Goal: Book appointment/travel/reservation

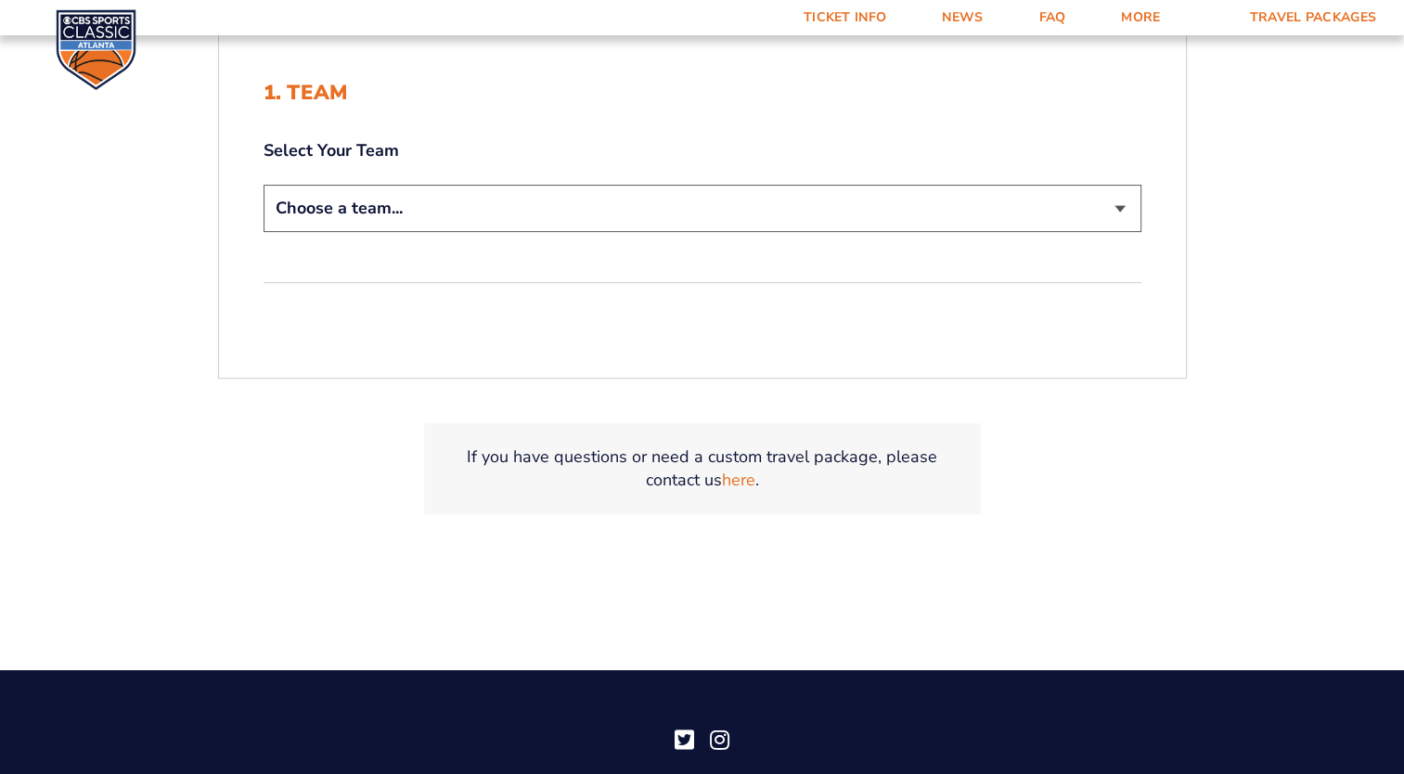
scroll to position [532, 0]
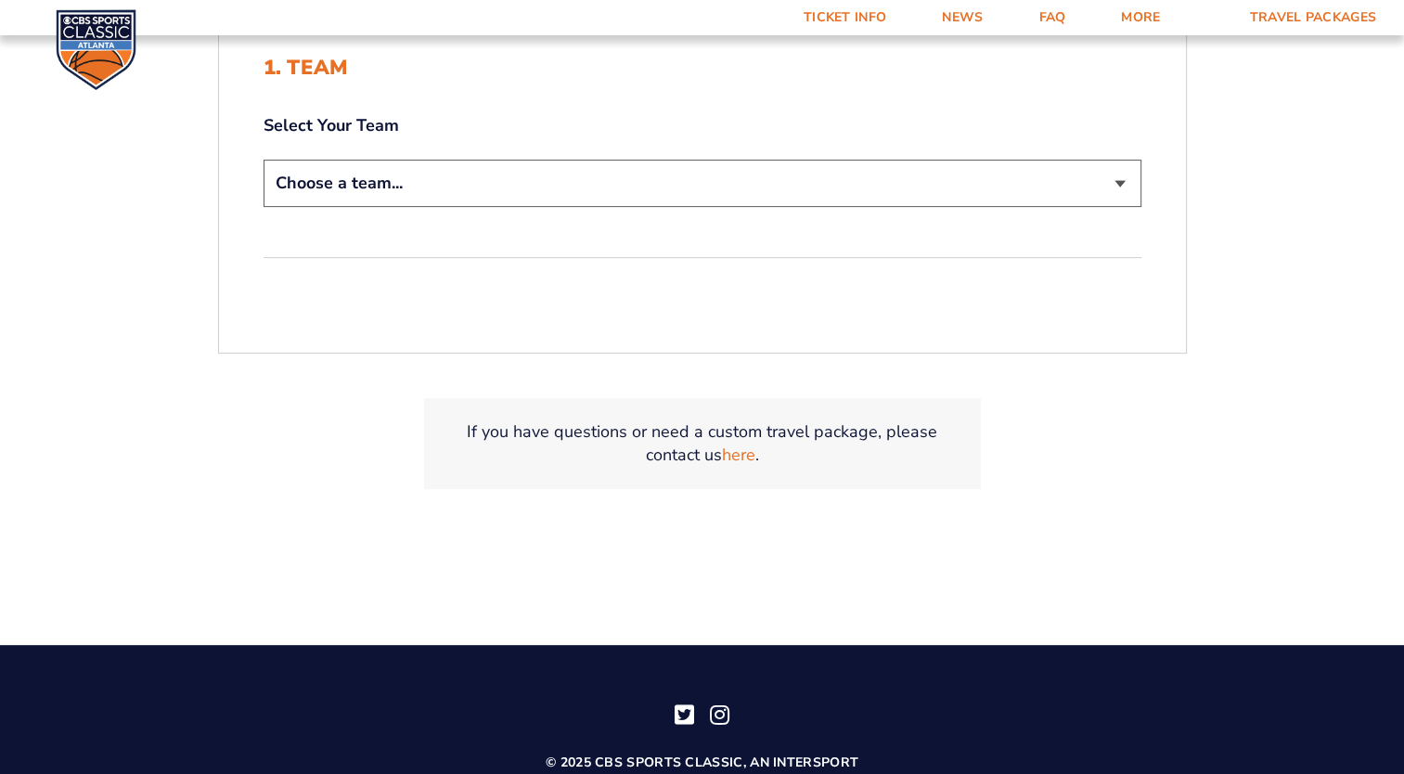
click at [1142, 207] on select "Choose a team... [US_STATE] Wildcats [US_STATE] State Buckeyes [US_STATE] Tar H…" at bounding box center [703, 183] width 878 height 47
select select "12956"
click at [264, 207] on select "Choose a team... [US_STATE] Wildcats [US_STATE] State Buckeyes [US_STATE] Tar H…" at bounding box center [703, 183] width 878 height 47
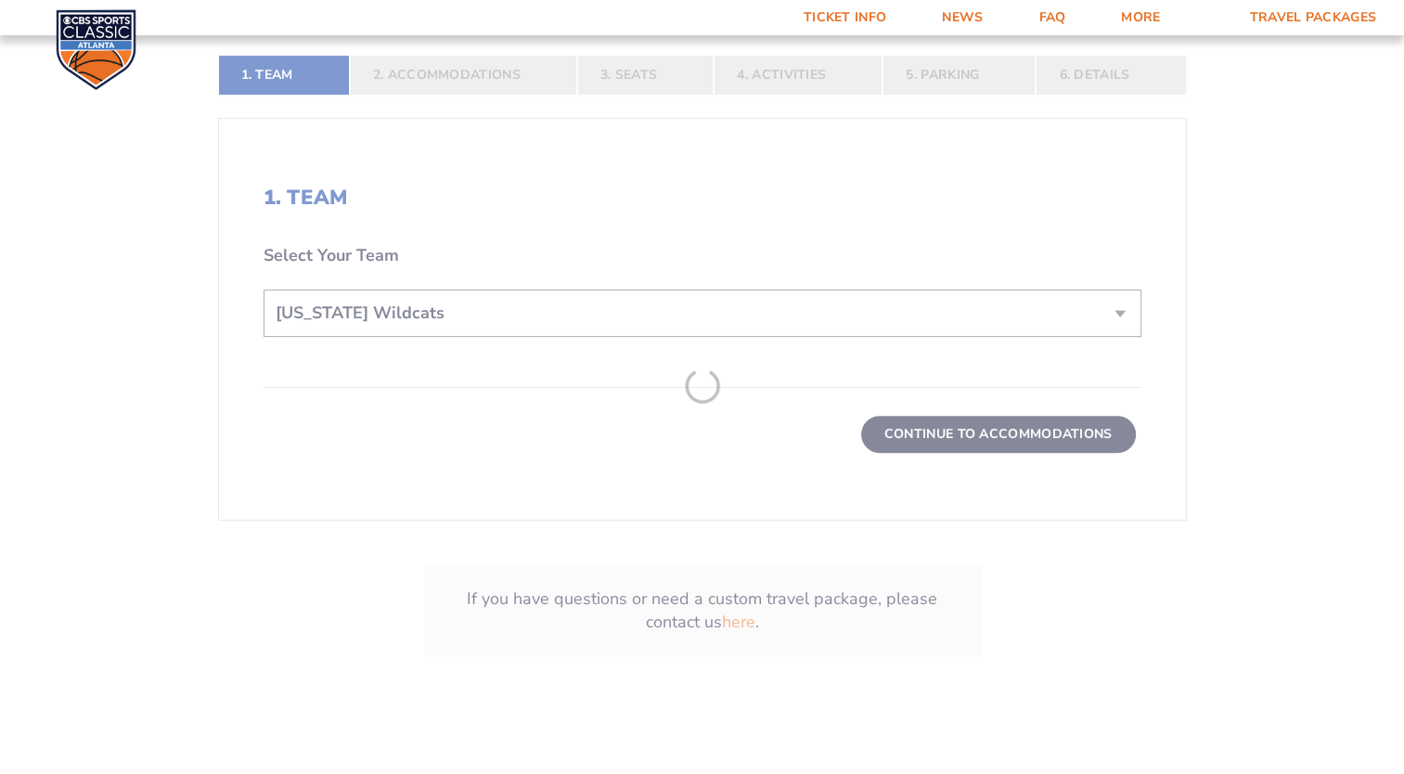
scroll to position [694, 0]
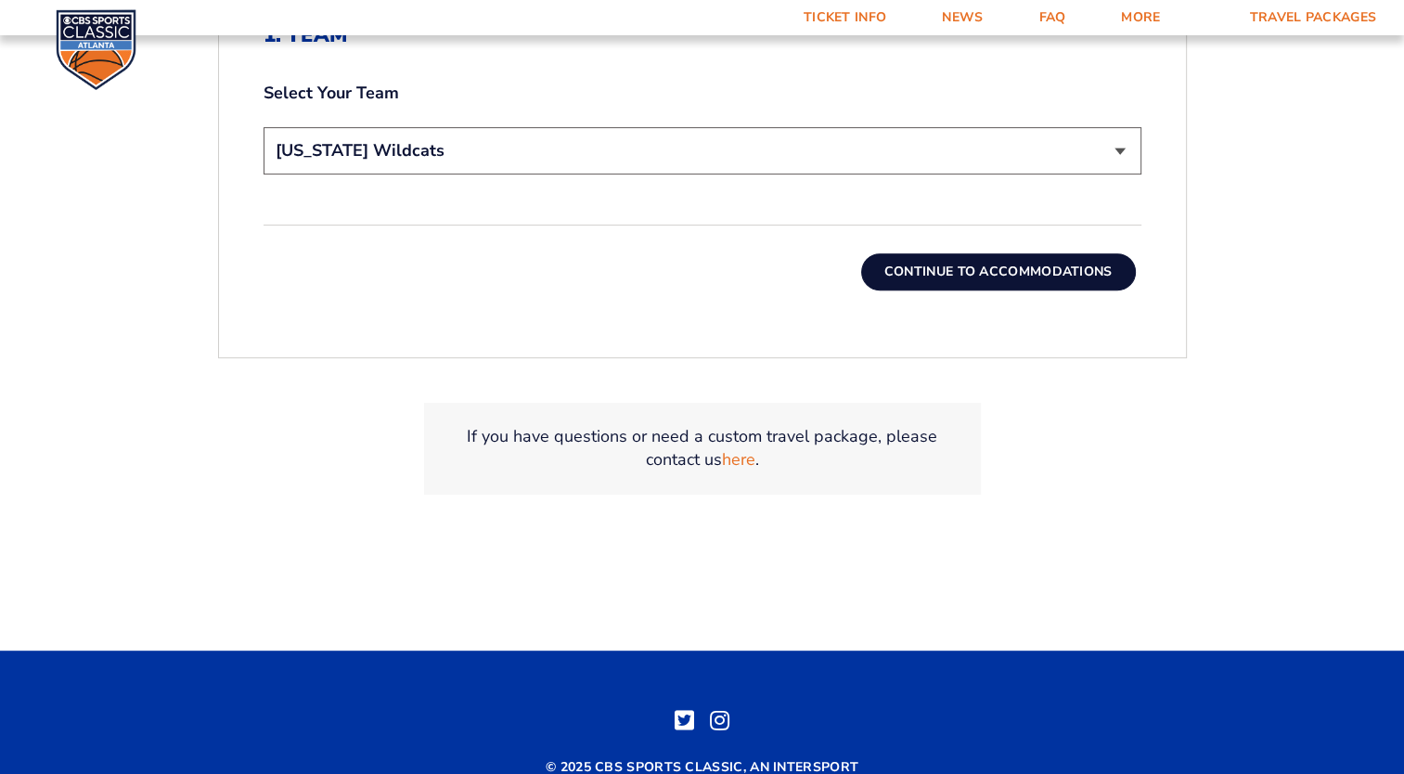
click at [999, 291] on button "Continue To Accommodations" at bounding box center [998, 271] width 275 height 37
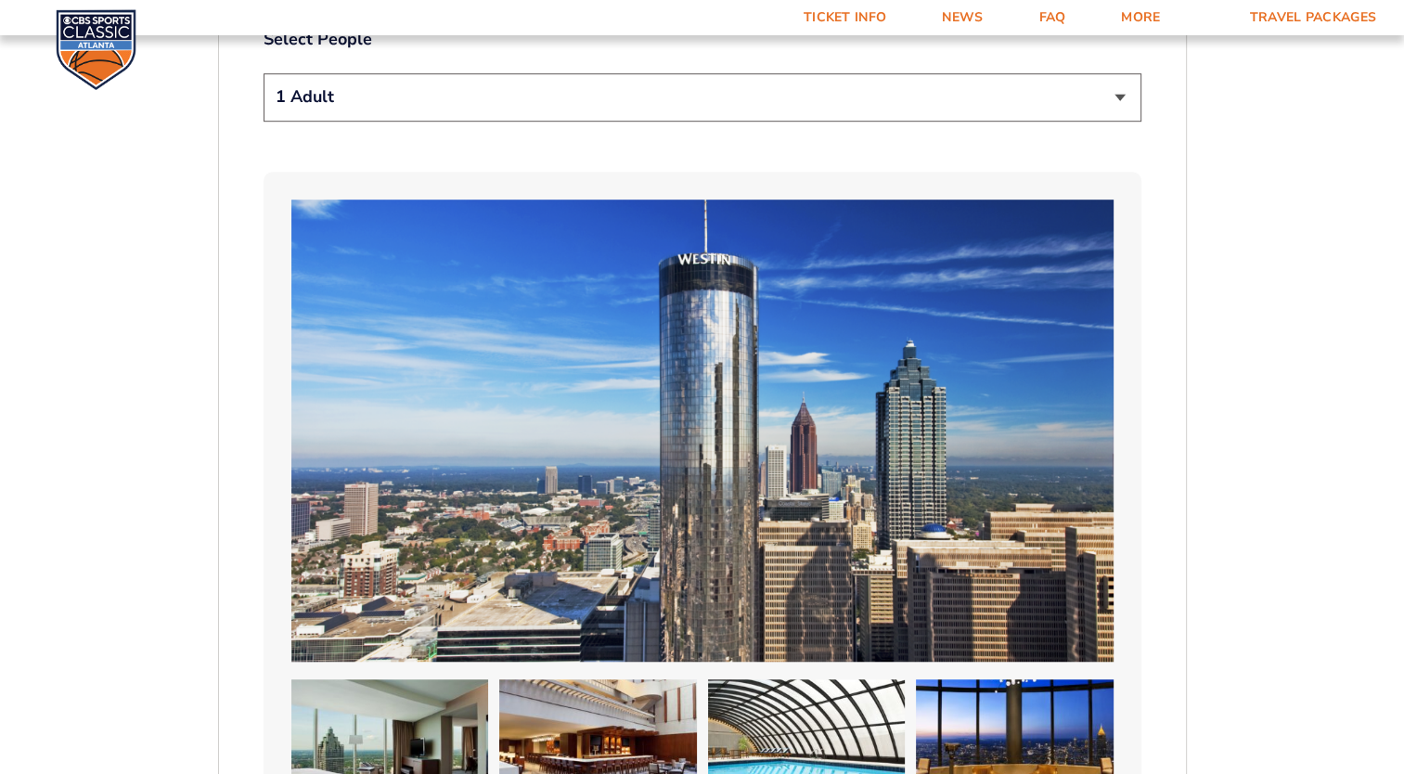
scroll to position [1176, 0]
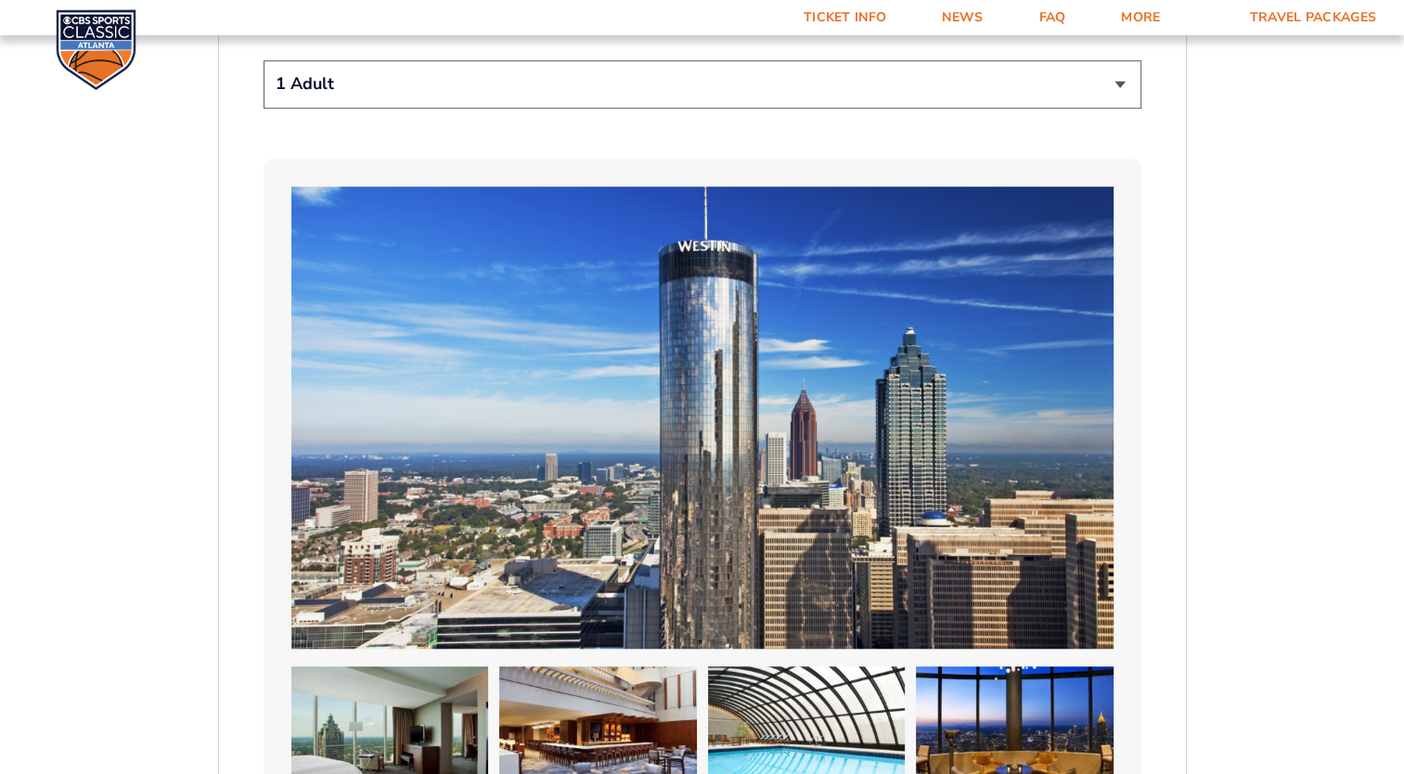
click at [1142, 108] on select "1 Adult 2 Adults 3 Adults 4 Adults 2 Adults + 1 Child 2 Adults + 2 Children 2 A…" at bounding box center [703, 83] width 878 height 47
select select "2 Adults"
click at [264, 108] on select "1 Adult 2 Adults 3 Adults 4 Adults 2 Adults + 1 Child 2 Adults + 2 Children 2 A…" at bounding box center [703, 83] width 878 height 47
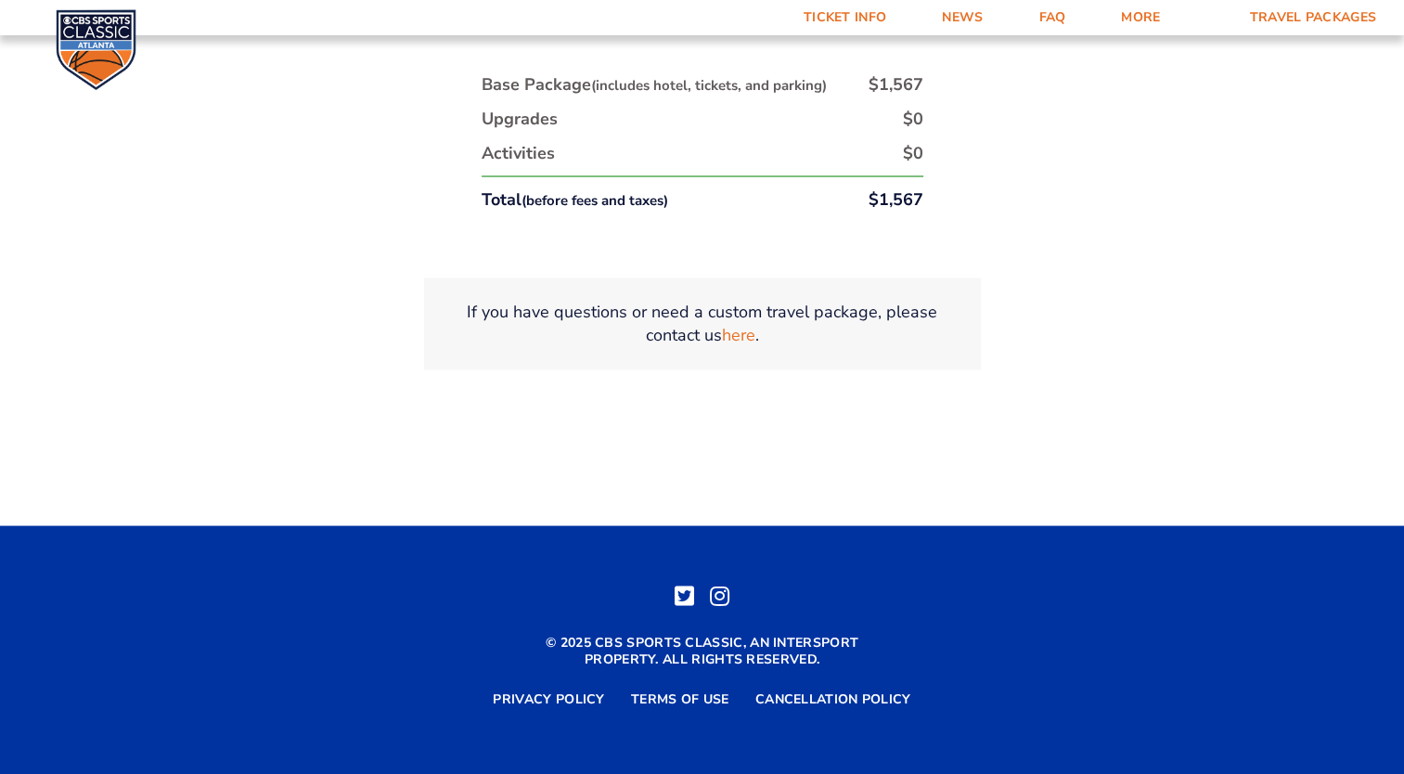
scroll to position [3575, 0]
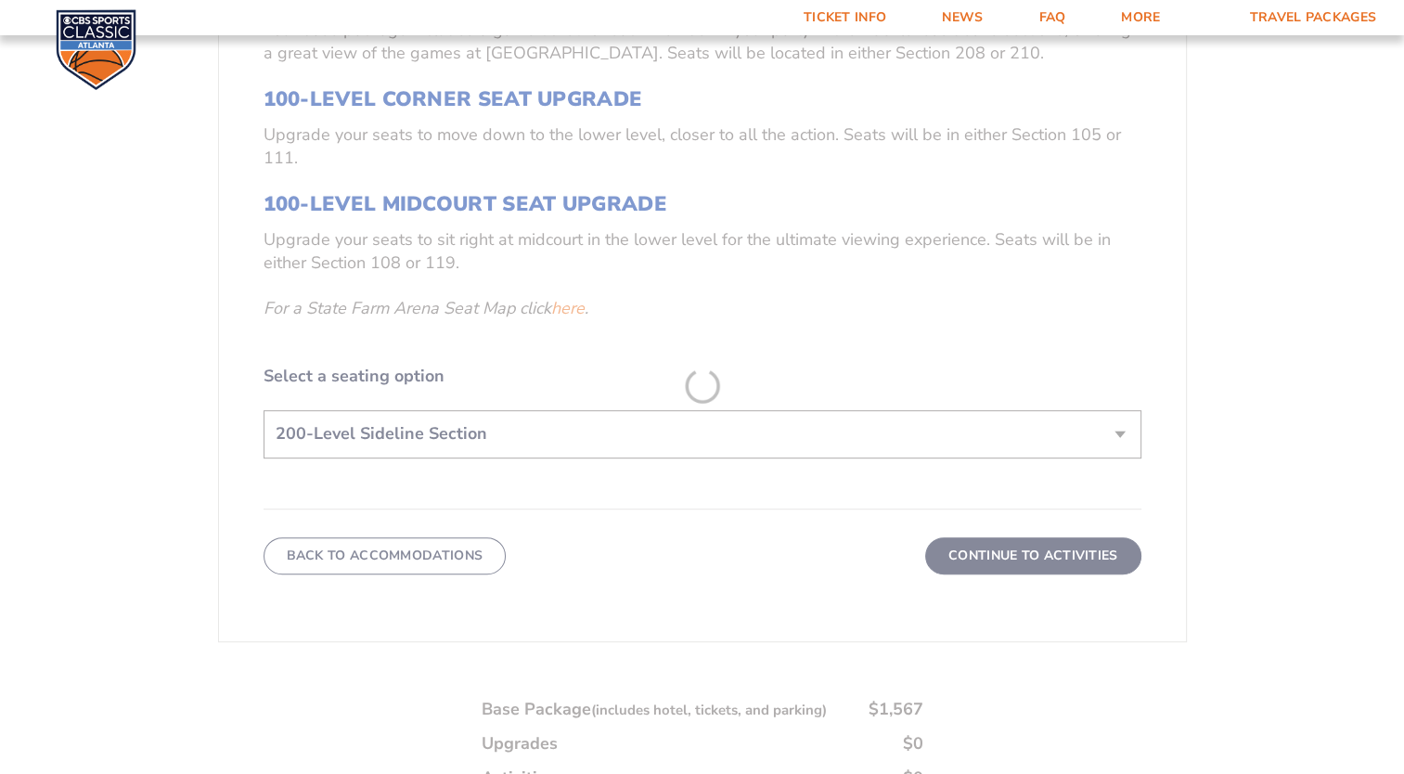
scroll to position [891, 0]
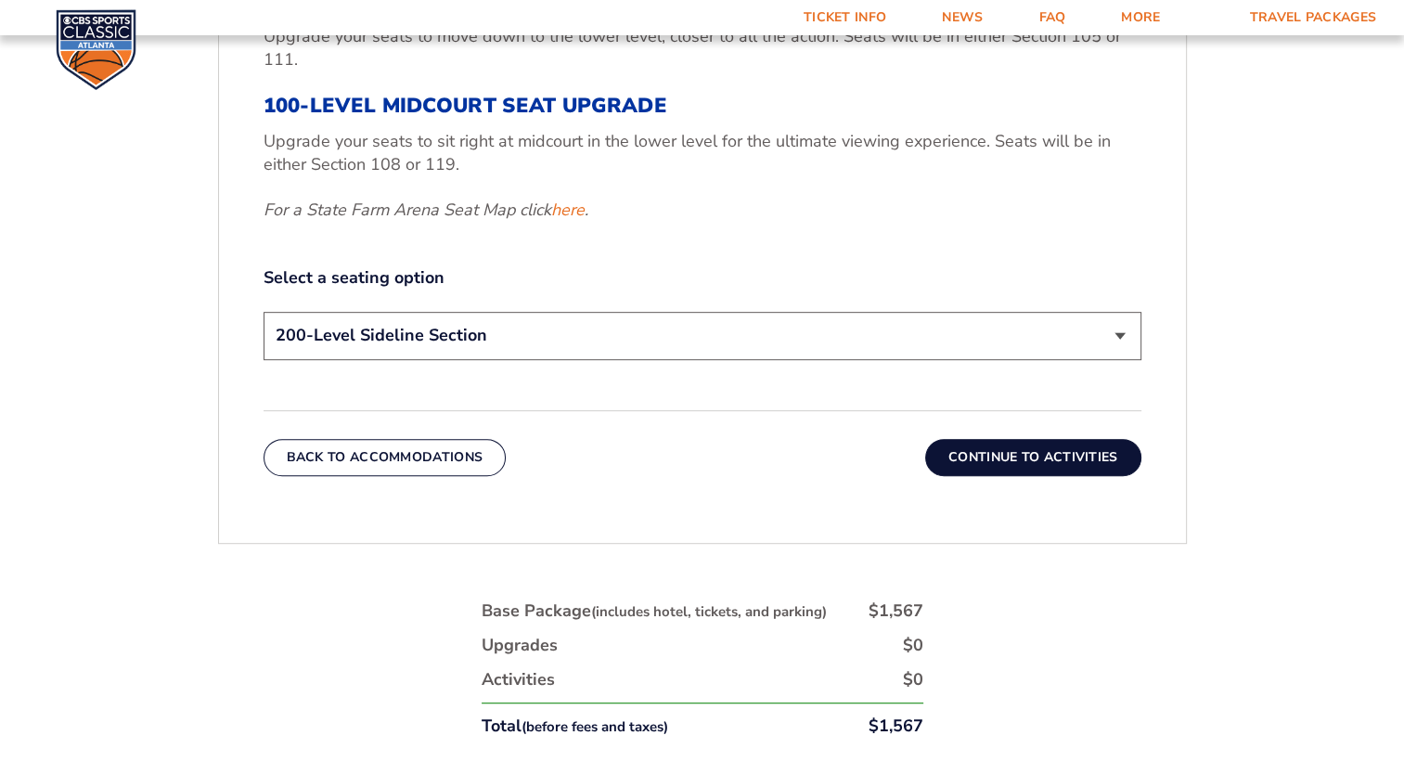
click at [1142, 476] on button "Continue To Activities" at bounding box center [1033, 457] width 216 height 37
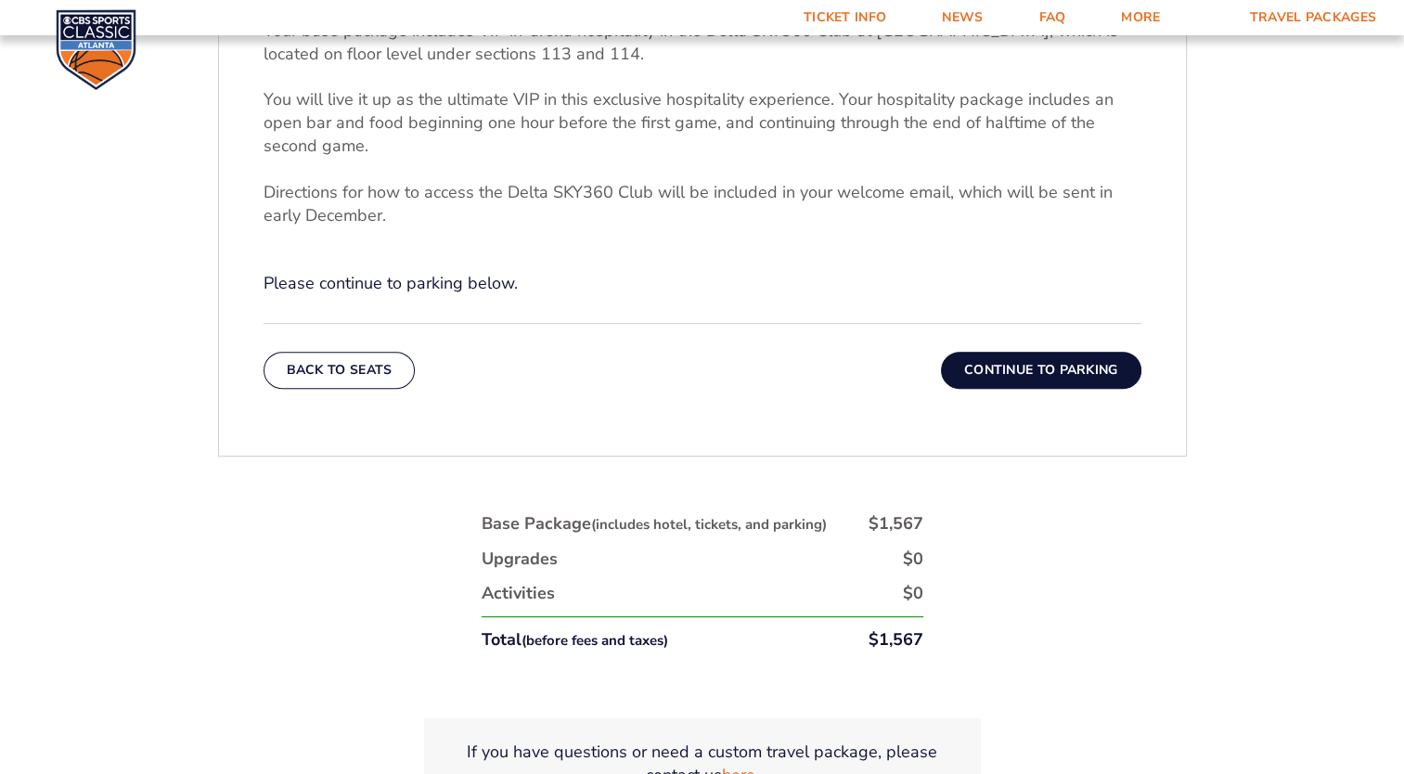
scroll to position [818, 0]
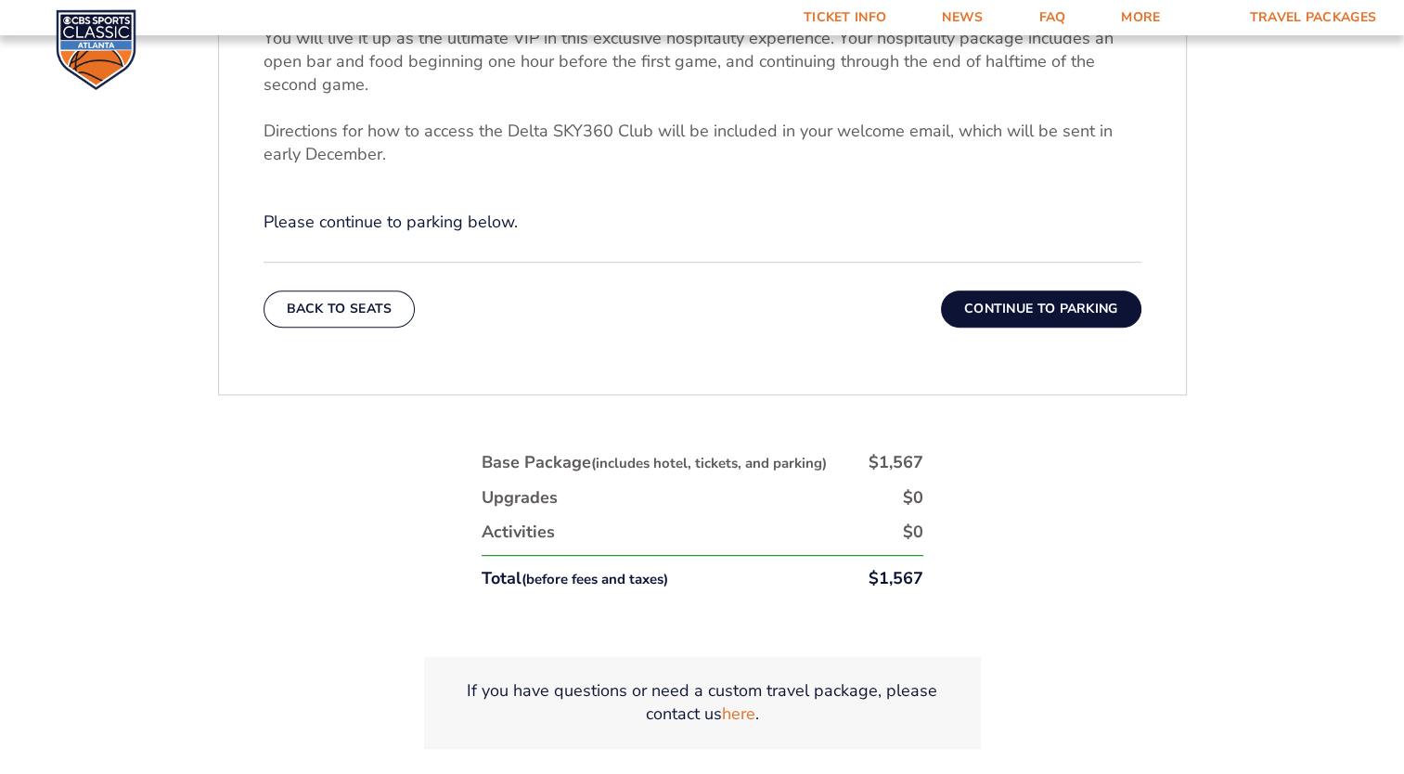
click at [1137, 328] on button "Continue To Parking" at bounding box center [1041, 309] width 200 height 37
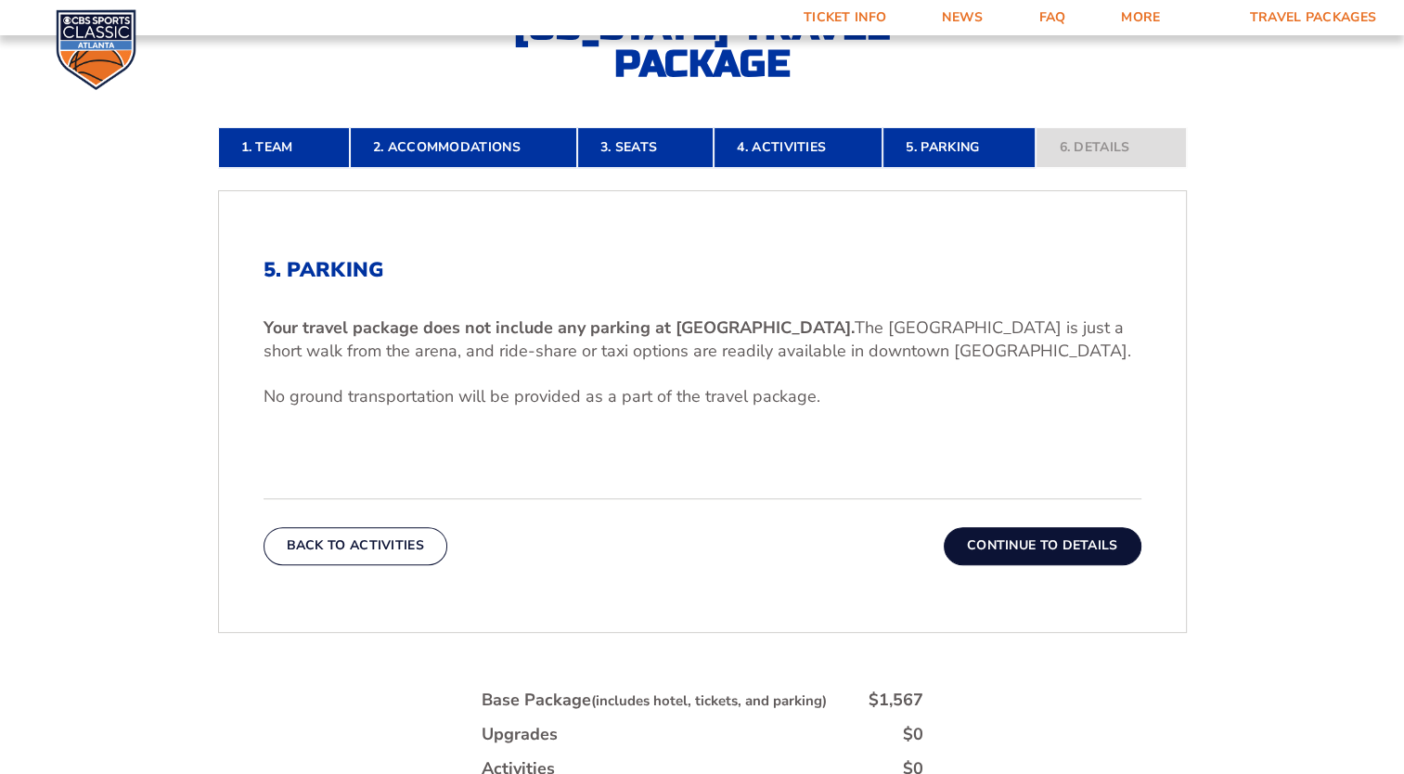
scroll to position [397, 0]
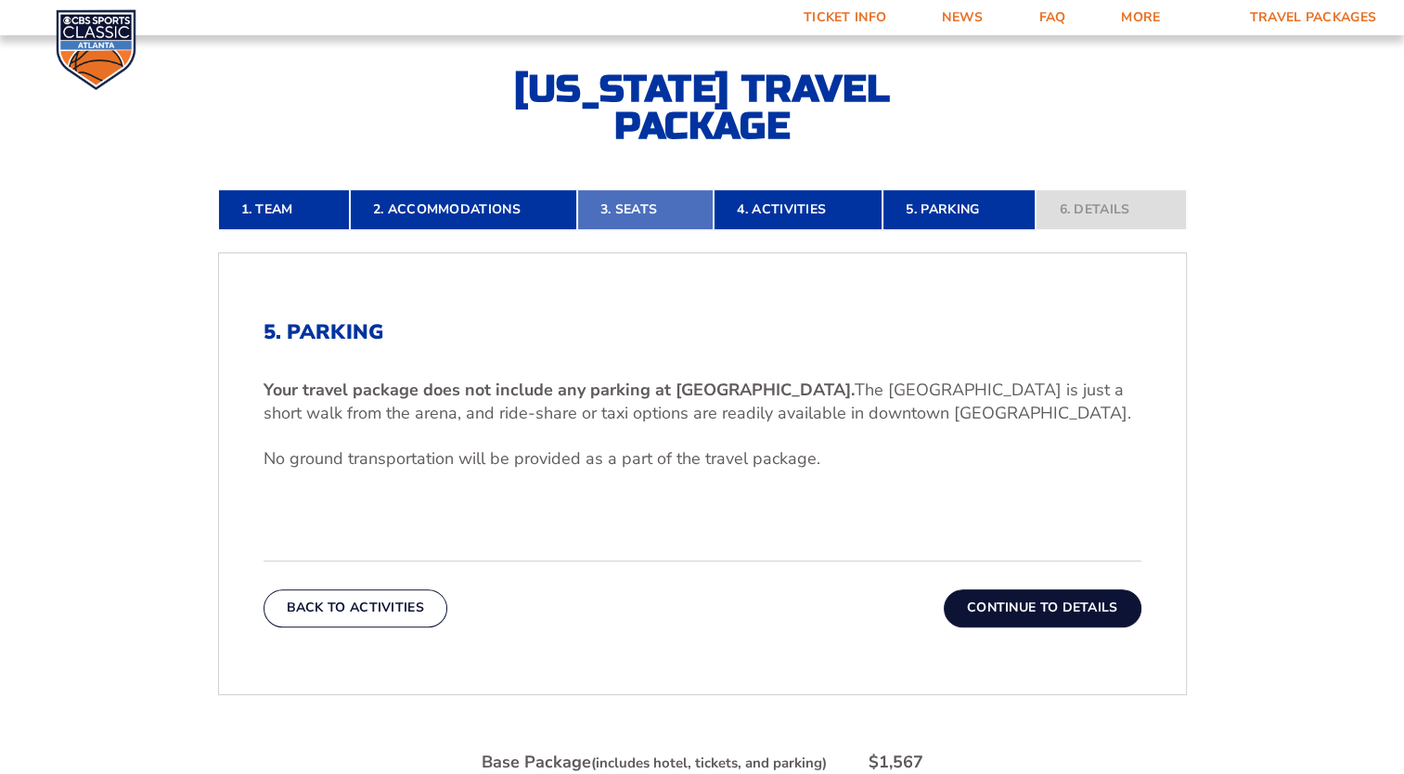
click at [634, 230] on link "3. Seats" at bounding box center [645, 209] width 136 height 41
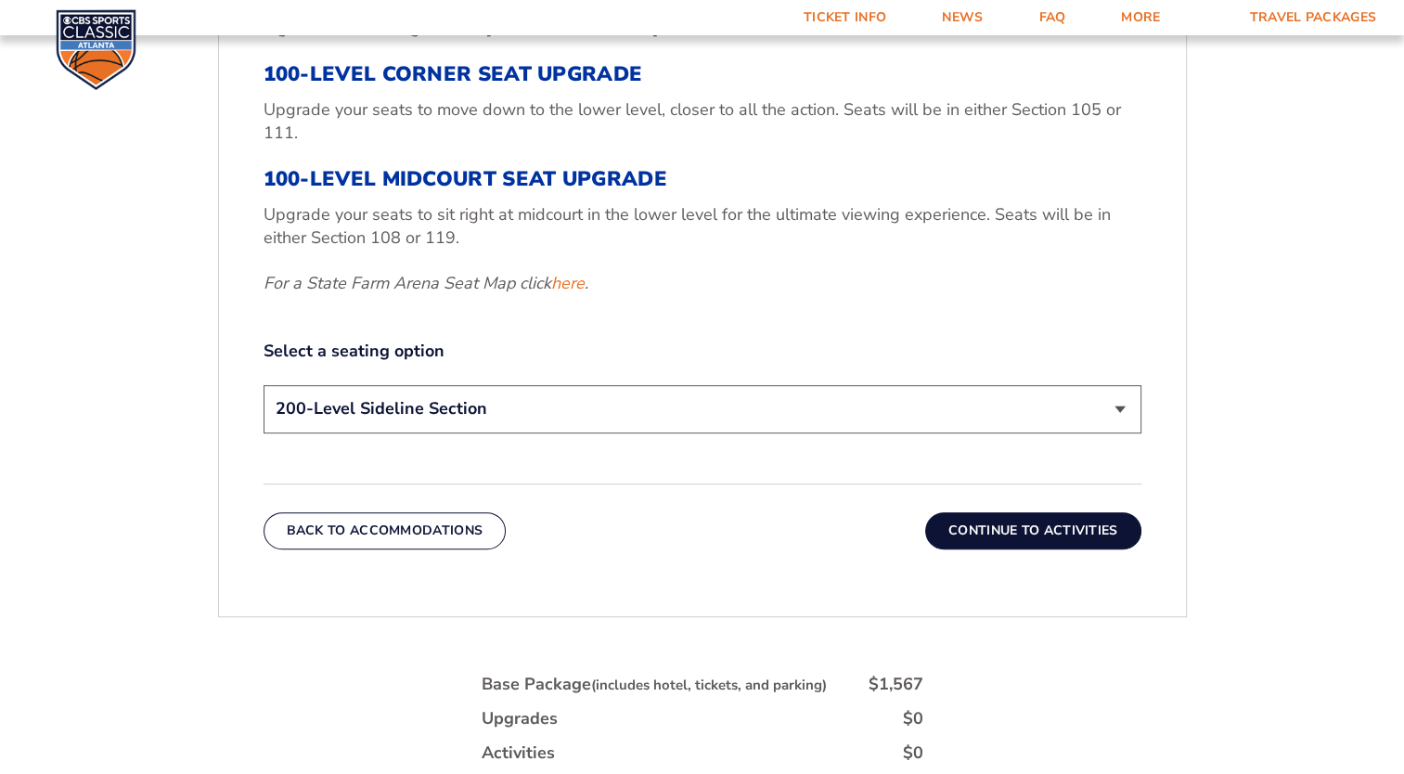
scroll to position [991, 0]
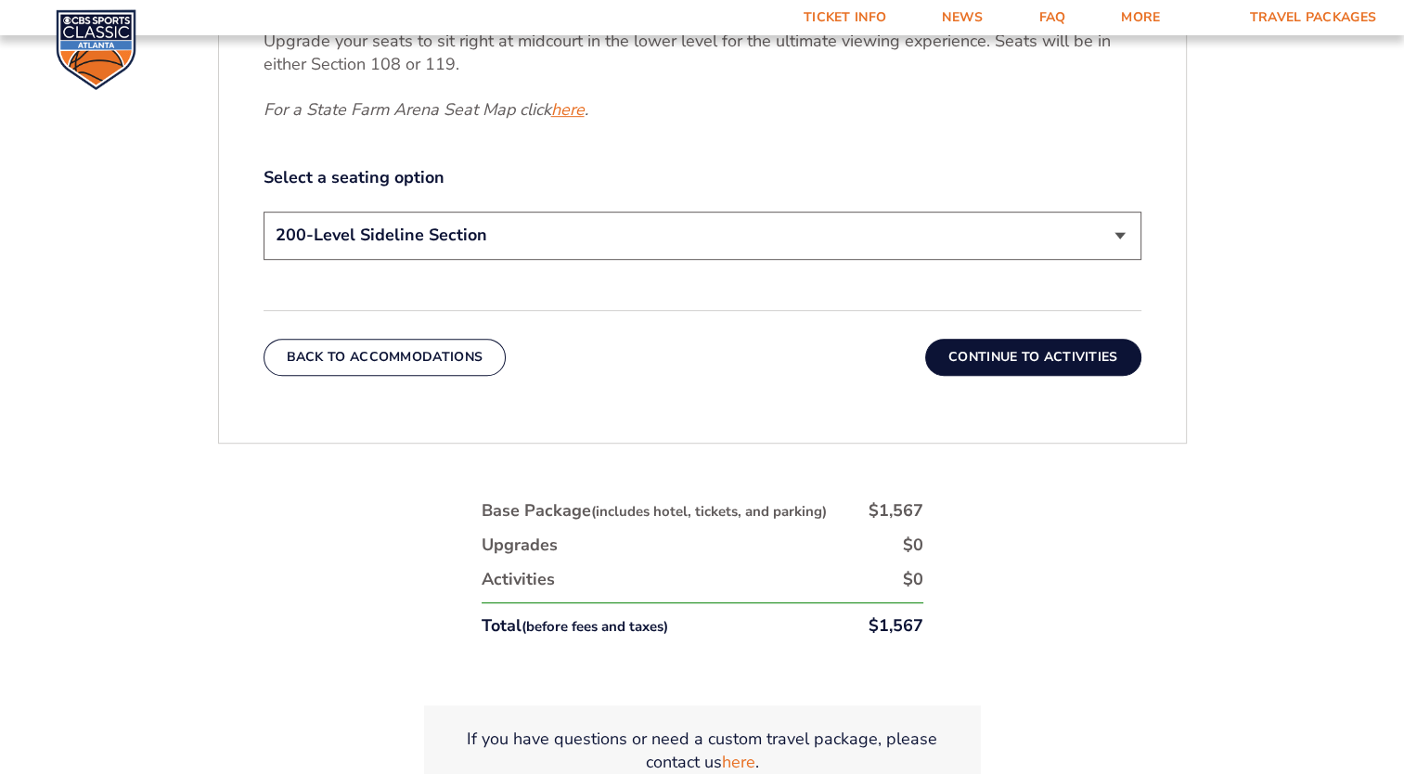
click at [551, 122] on link "here" at bounding box center [567, 109] width 33 height 23
